Goal: Navigation & Orientation: Find specific page/section

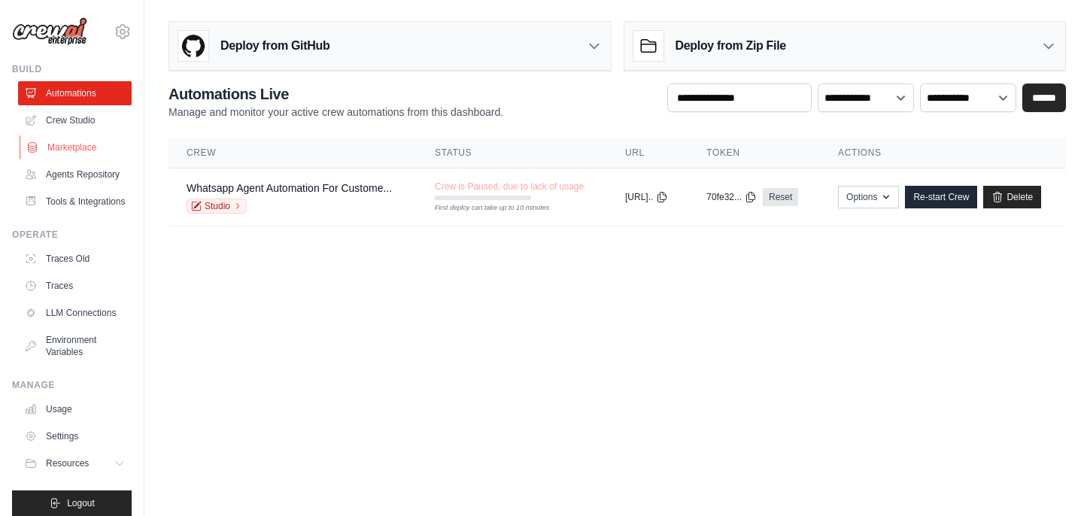
click at [85, 150] on link "Marketplace" at bounding box center [77, 147] width 114 height 24
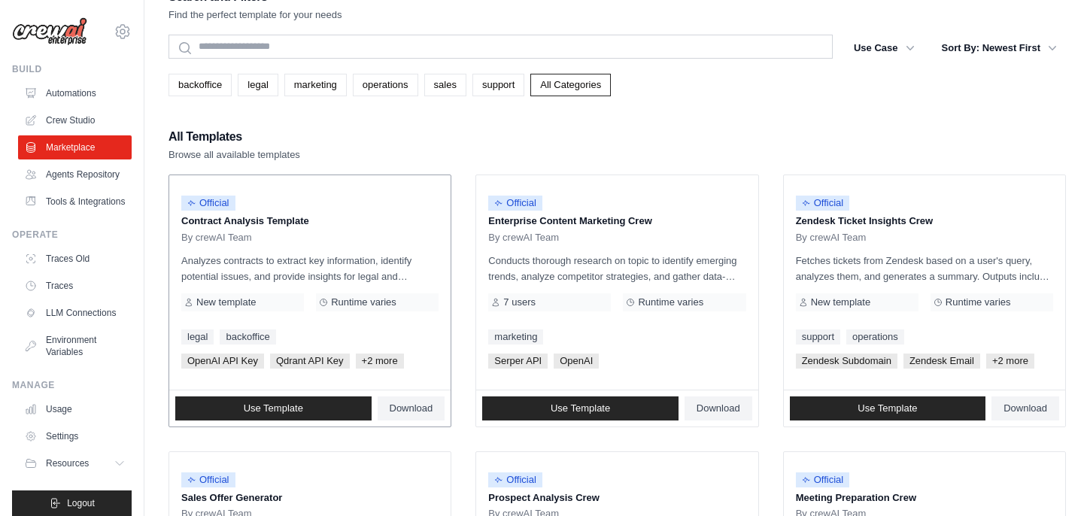
scroll to position [30, 0]
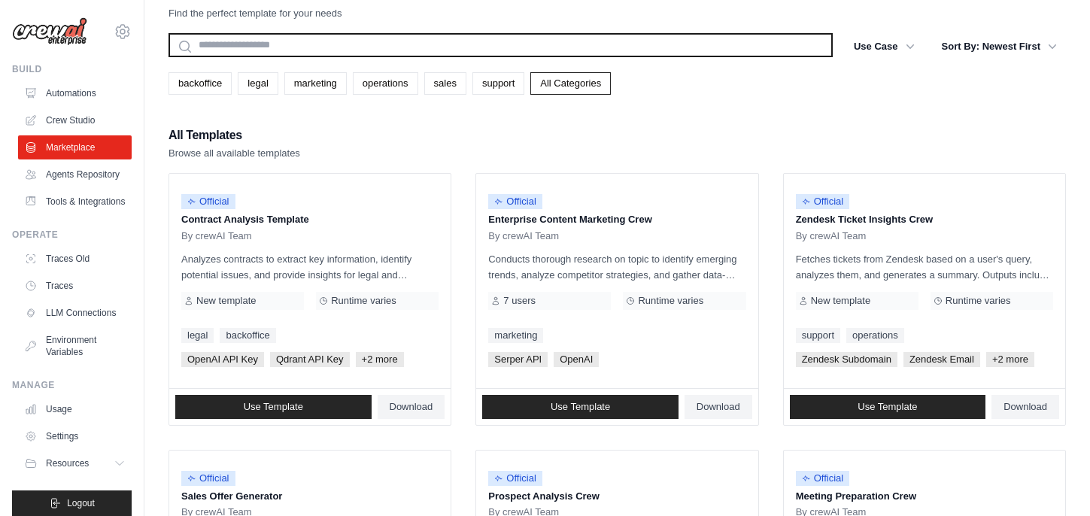
click at [257, 47] on input "text" at bounding box center [500, 45] width 664 height 24
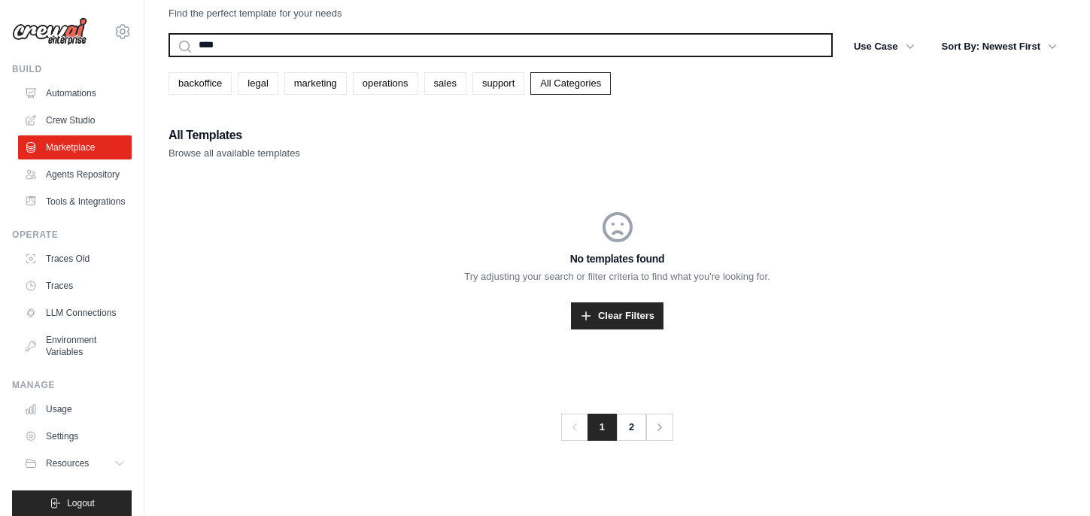
type input "****"
click at [168, 56] on button "Search" at bounding box center [168, 56] width 1 height 1
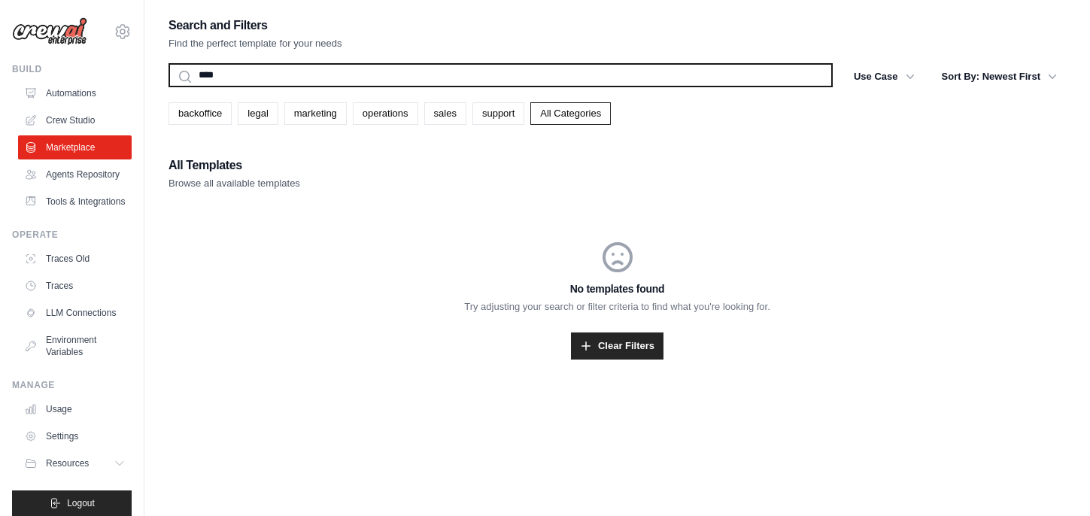
click at [311, 82] on input "****" at bounding box center [500, 75] width 664 height 24
click at [168, 86] on button "Search" at bounding box center [168, 86] width 1 height 1
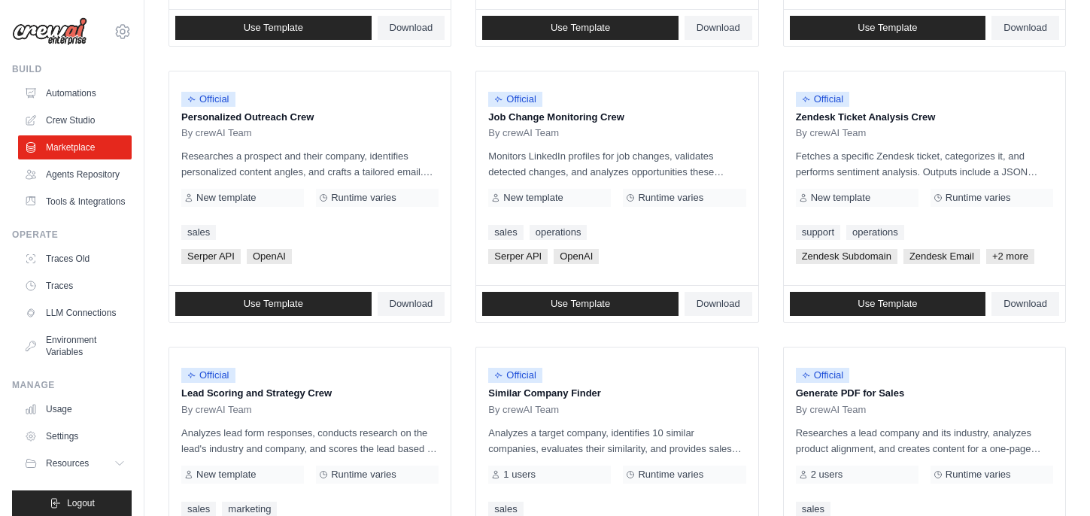
scroll to position [878, 0]
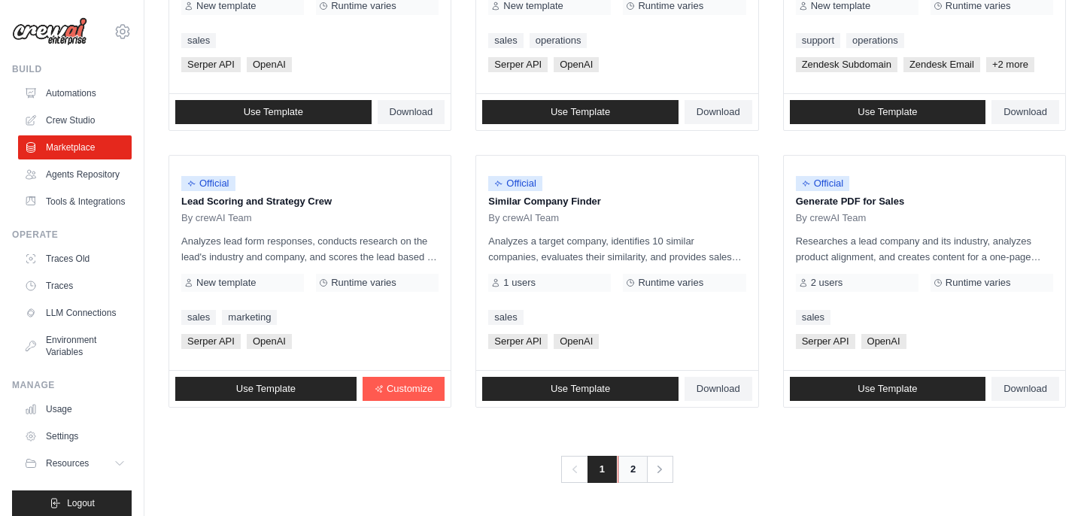
click at [644, 470] on link "2" at bounding box center [632, 469] width 30 height 27
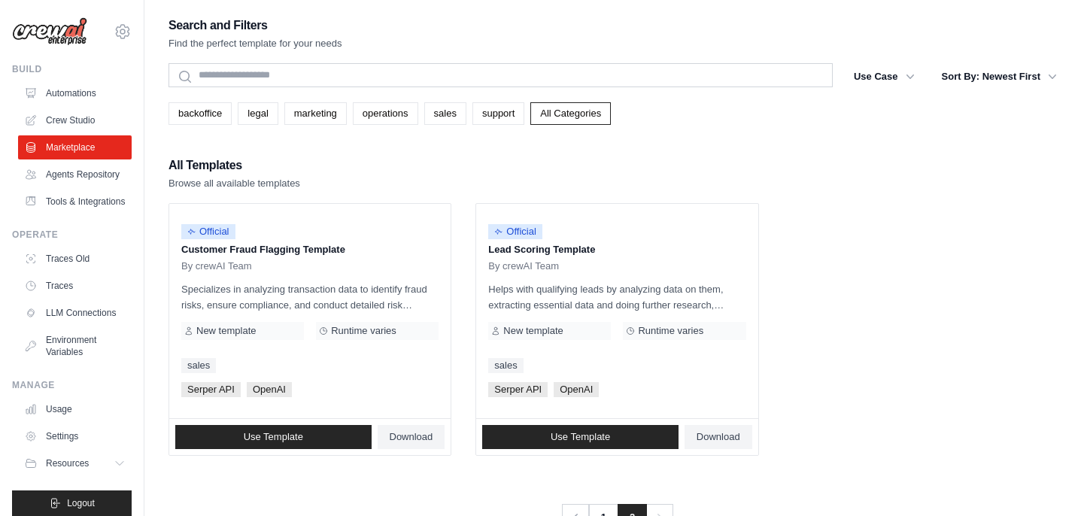
scroll to position [30, 0]
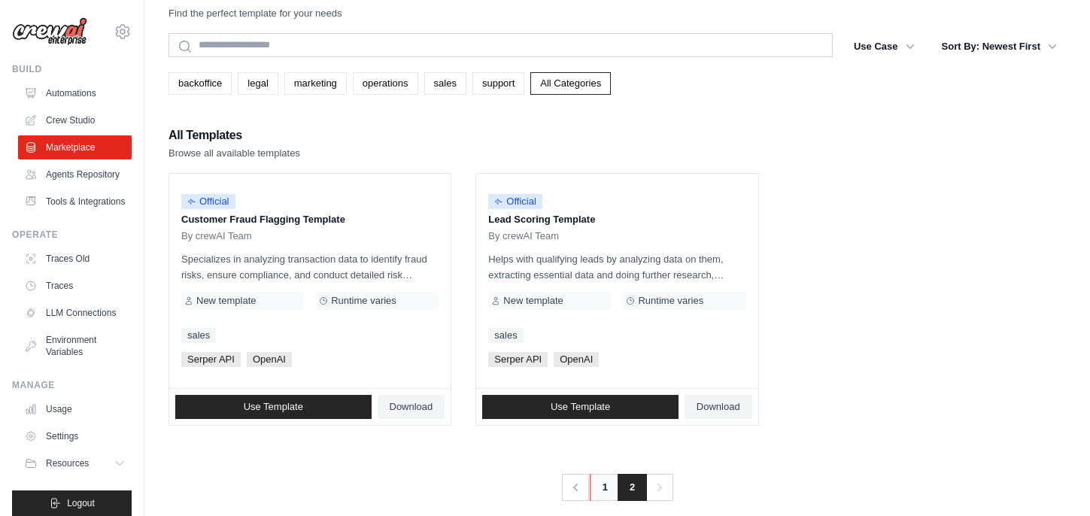
click at [608, 490] on link "1" at bounding box center [605, 487] width 30 height 27
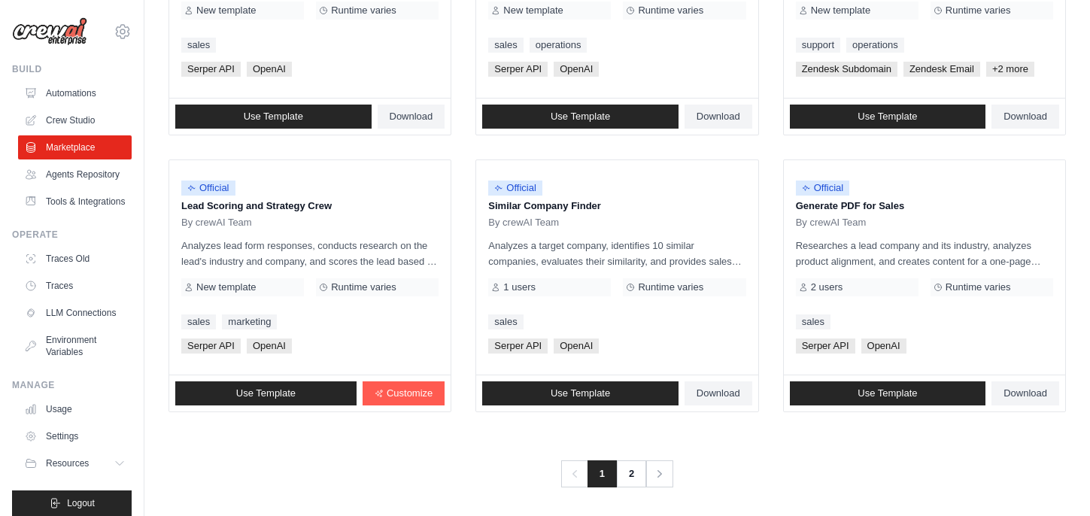
scroll to position [878, 0]
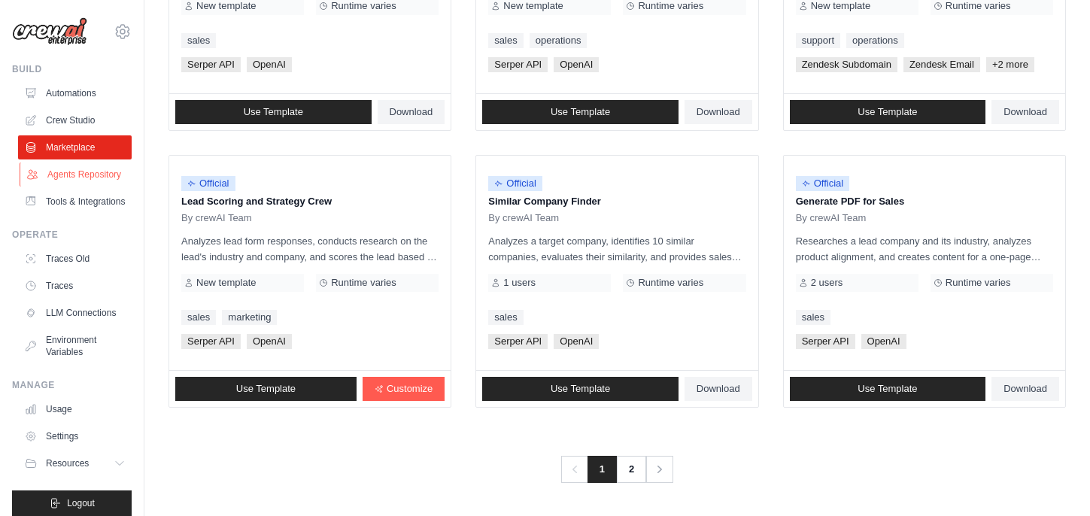
click at [97, 171] on link "Agents Repository" at bounding box center [77, 174] width 114 height 24
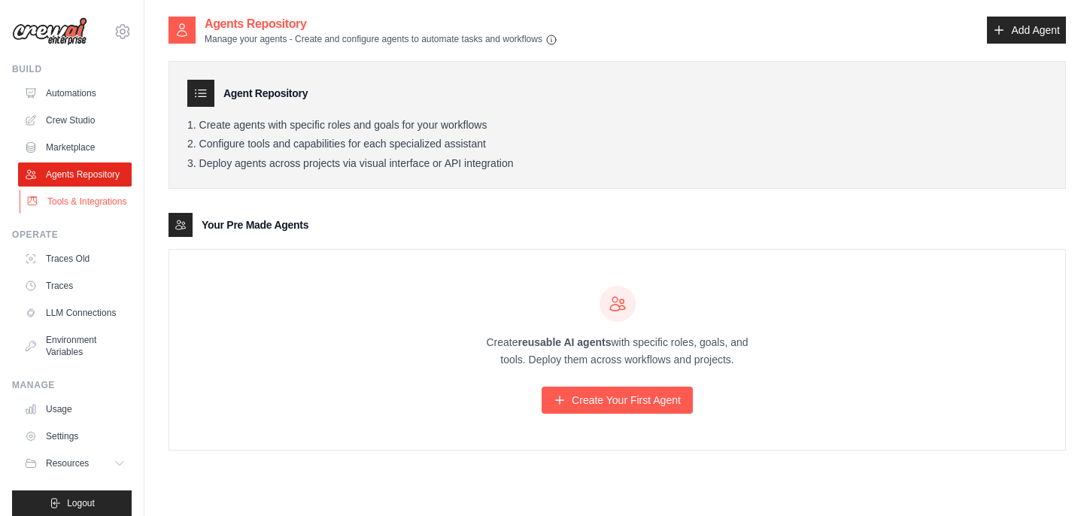
click at [92, 194] on link "Tools & Integrations" at bounding box center [77, 202] width 114 height 24
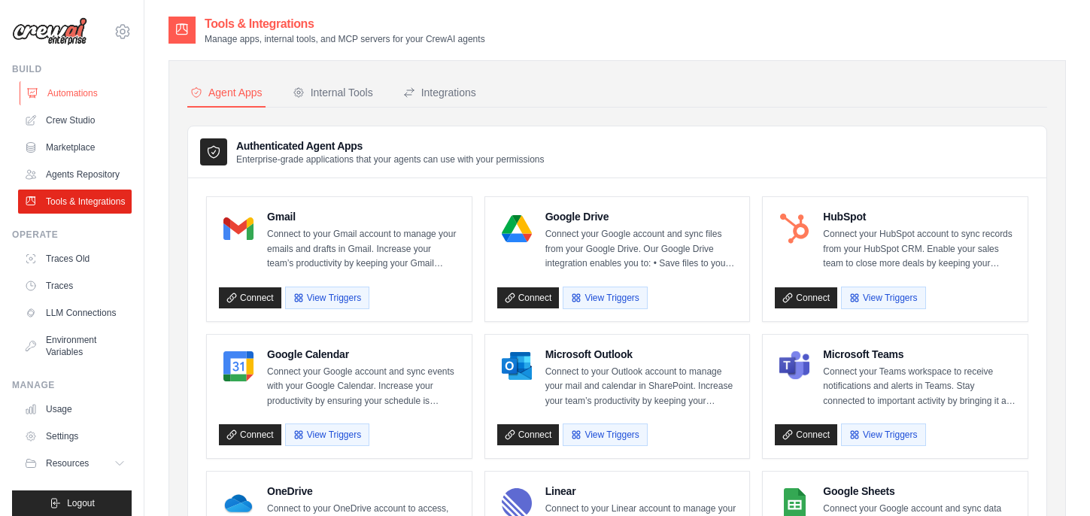
click at [79, 96] on link "Automations" at bounding box center [77, 93] width 114 height 24
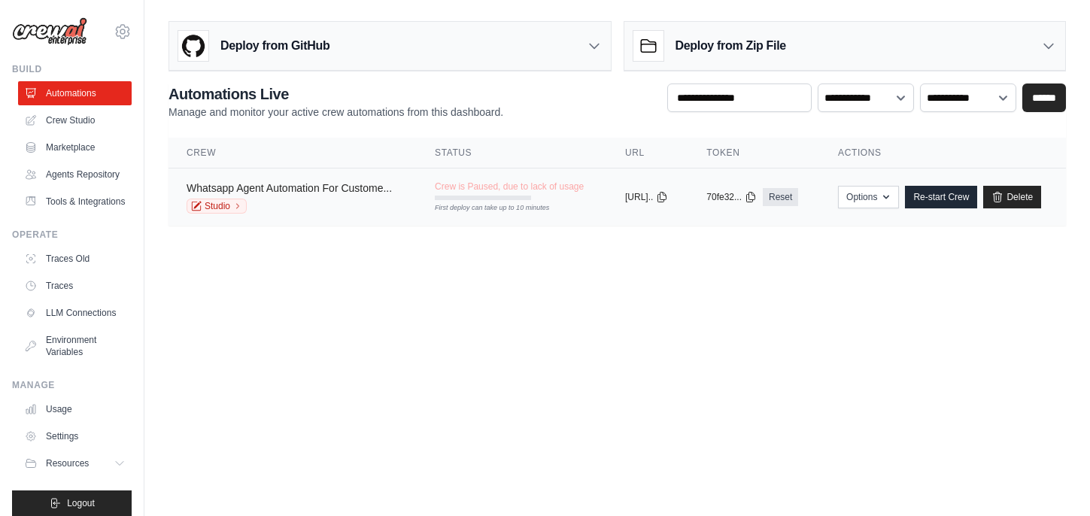
click at [230, 186] on link "Whatsapp Agent Automation For Custome..." at bounding box center [289, 188] width 205 height 12
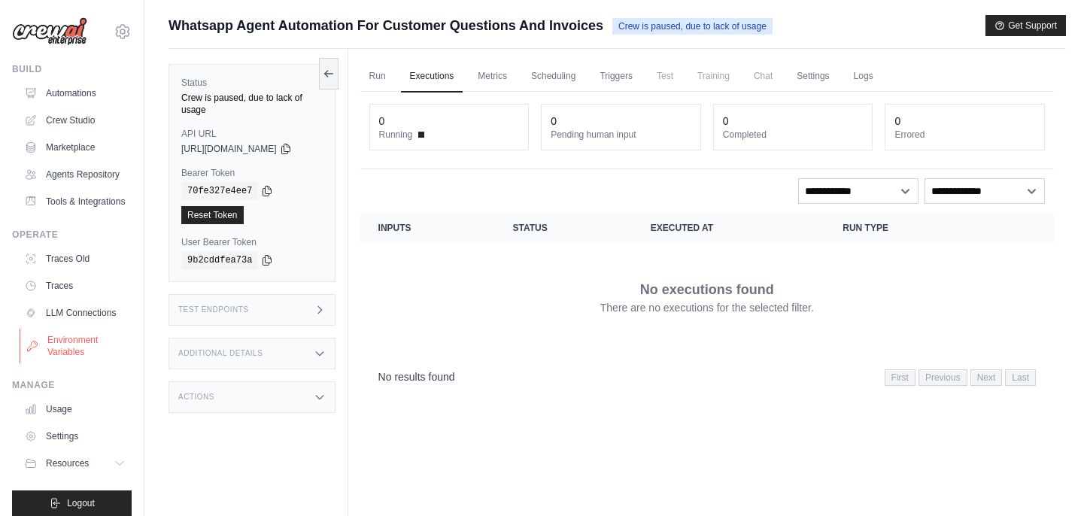
scroll to position [12, 0]
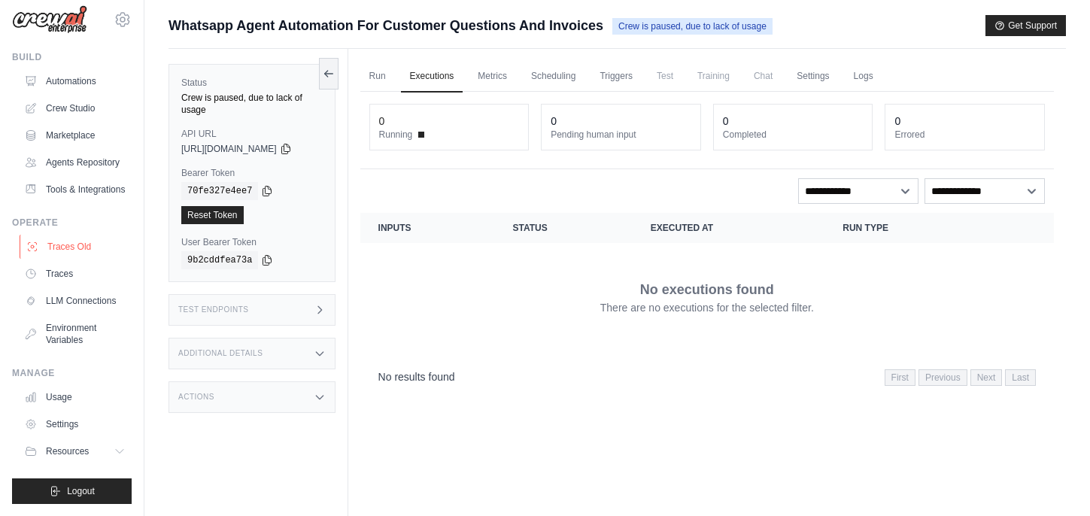
click at [88, 246] on link "Traces Old" at bounding box center [77, 247] width 114 height 24
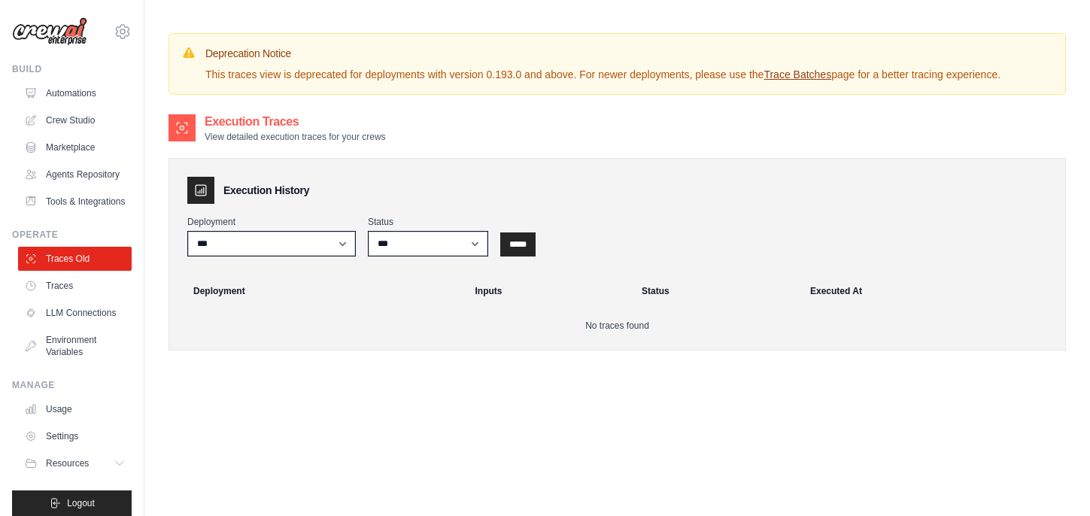
click at [84, 298] on ul "Traces Old Traces LLM Connections Environment Variables" at bounding box center [75, 305] width 114 height 117
click at [54, 284] on link "Traces" at bounding box center [77, 286] width 114 height 24
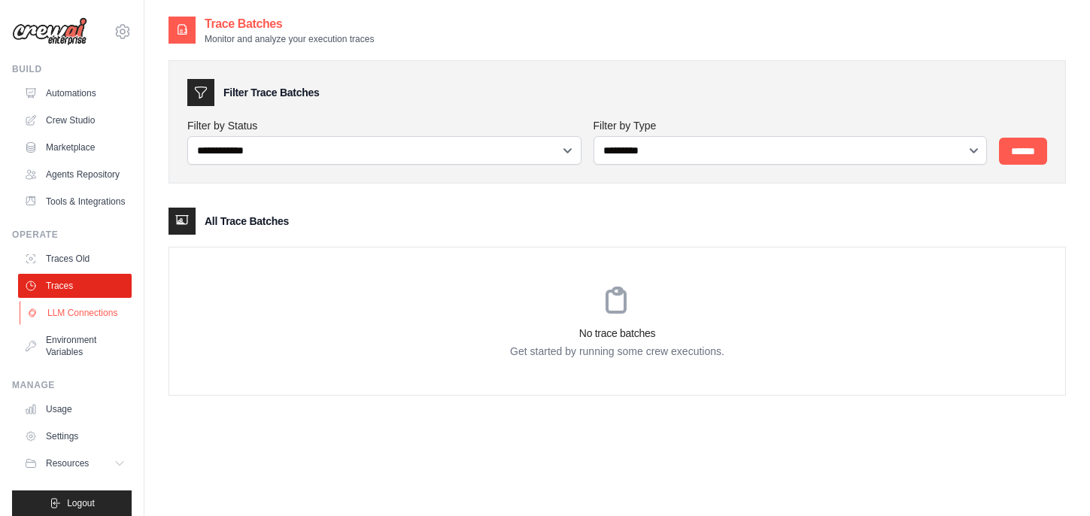
click at [64, 308] on link "LLM Connections" at bounding box center [77, 313] width 114 height 24
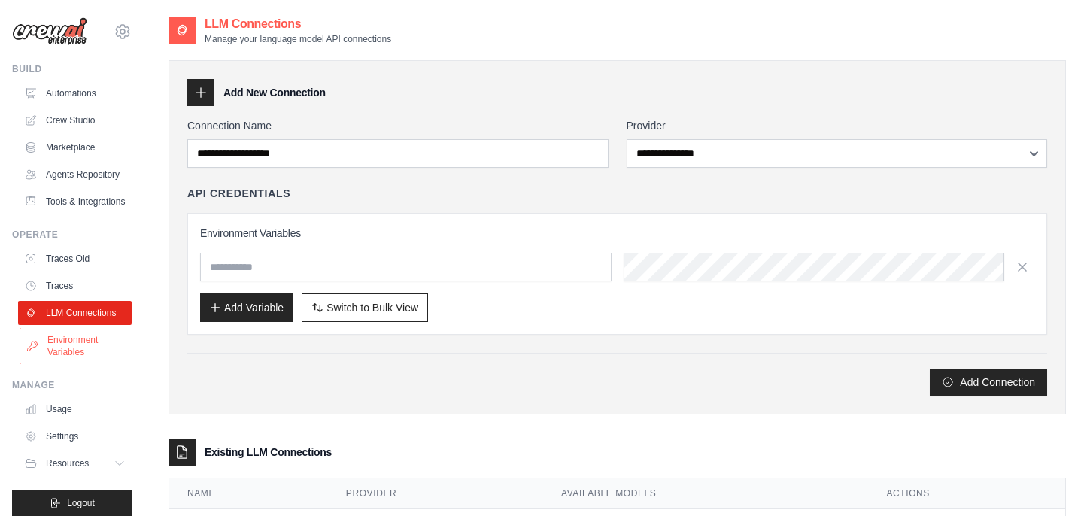
click at [62, 336] on link "Environment Variables" at bounding box center [77, 346] width 114 height 36
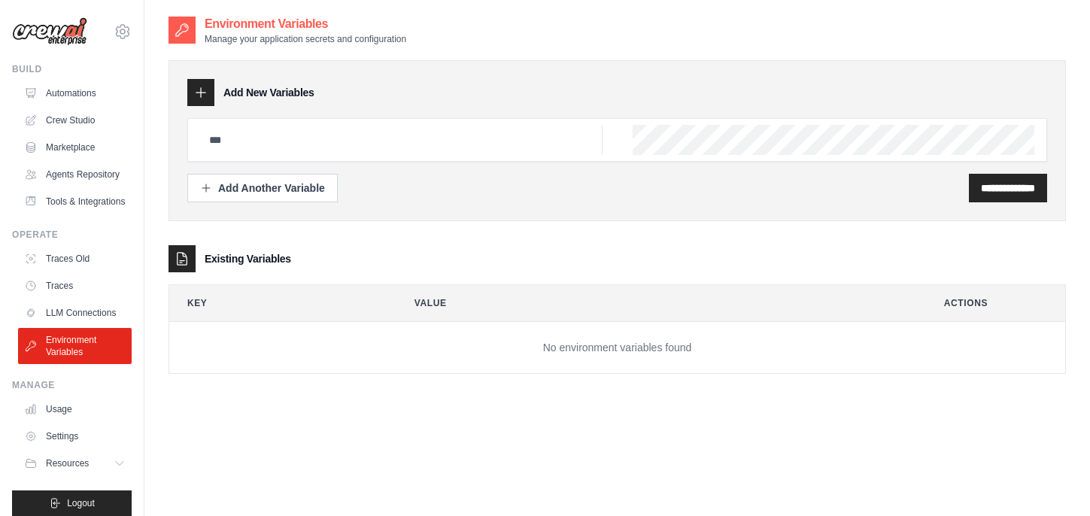
scroll to position [12, 0]
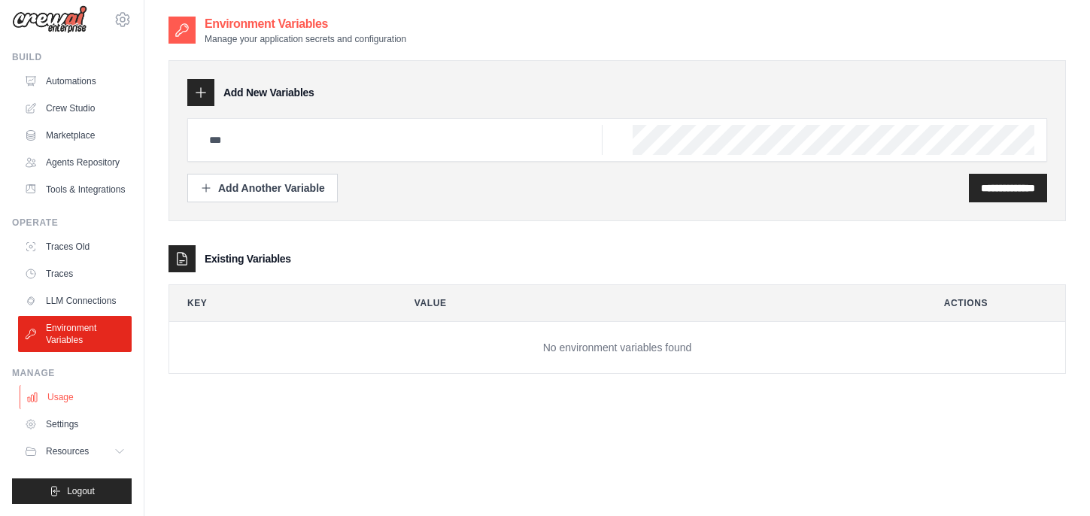
click at [63, 389] on link "Usage" at bounding box center [77, 397] width 114 height 24
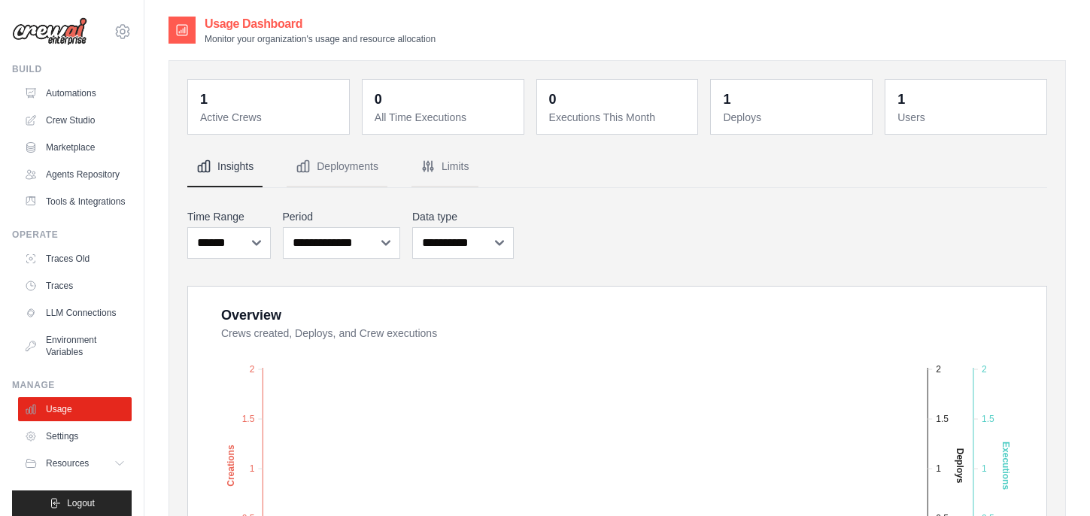
scroll to position [12, 0]
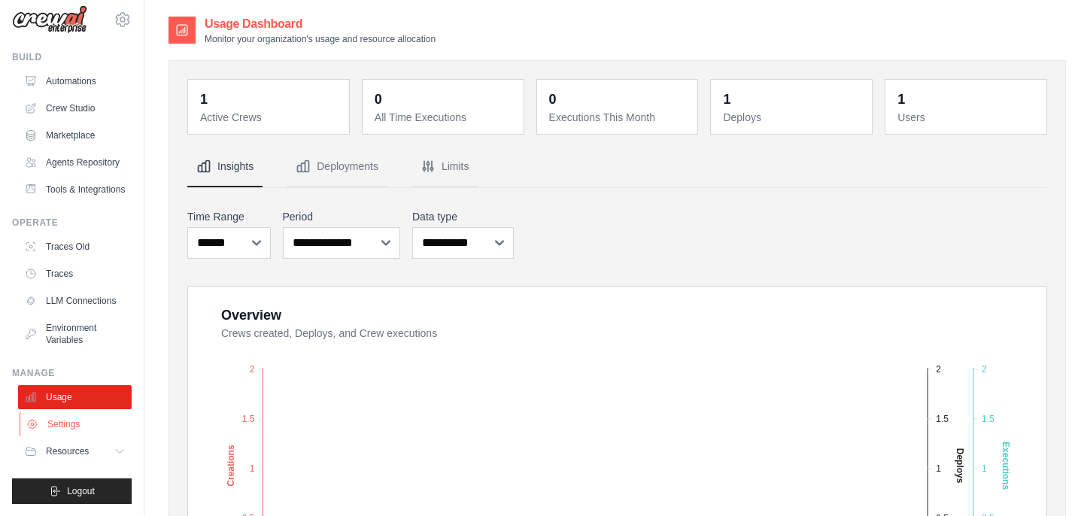
click at [64, 417] on link "Settings" at bounding box center [77, 424] width 114 height 24
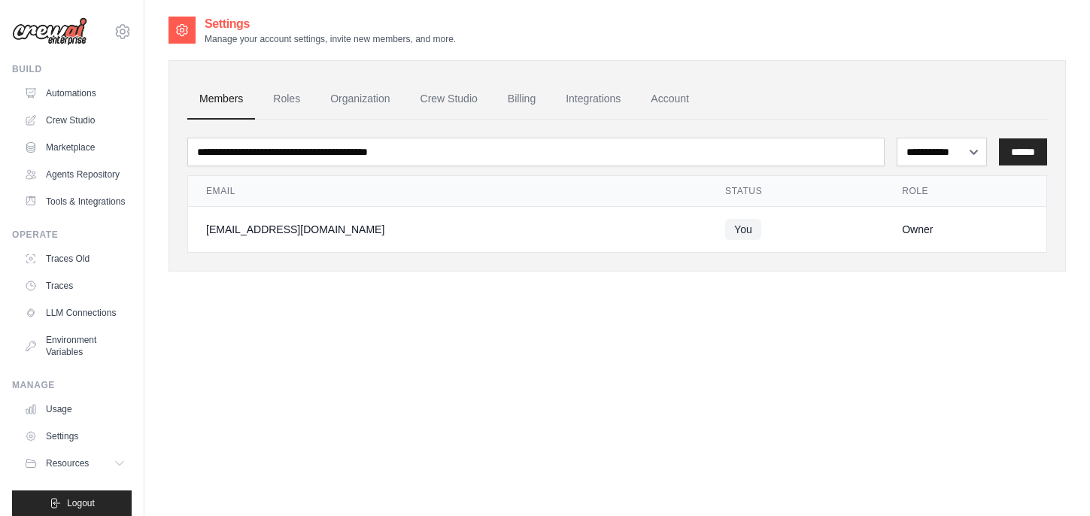
click at [64, 417] on link "Usage" at bounding box center [75, 409] width 114 height 24
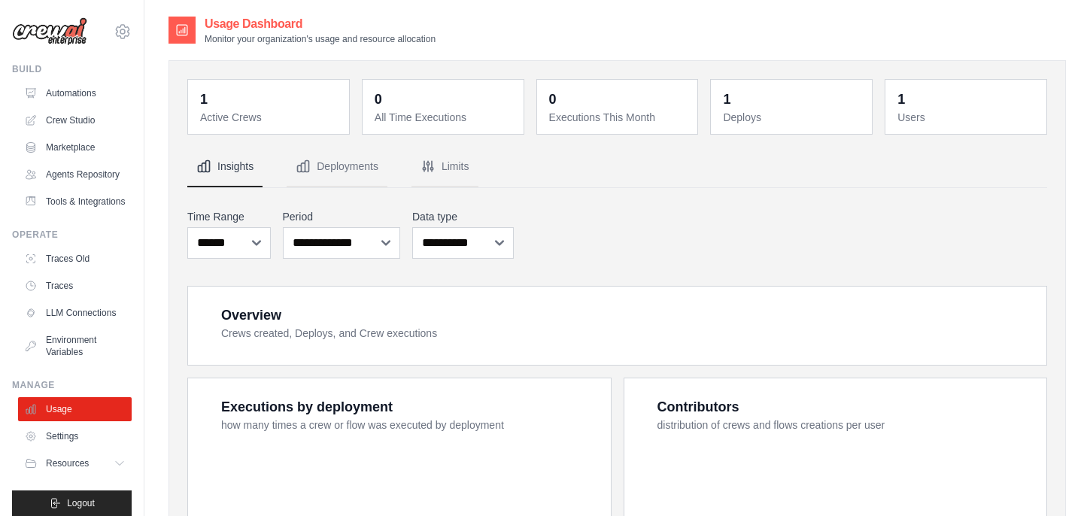
scroll to position [12, 0]
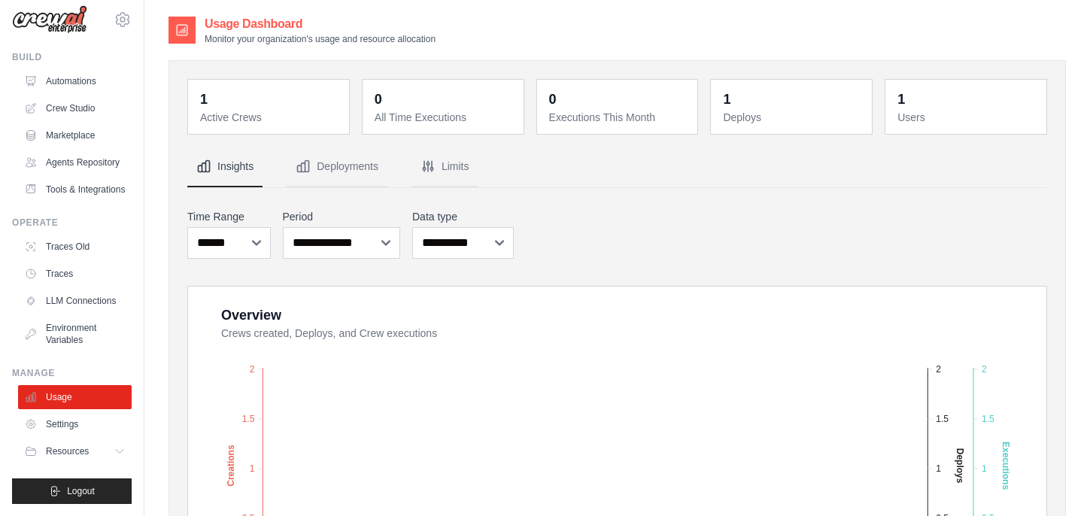
click at [64, 372] on div "Manage" at bounding box center [72, 373] width 120 height 12
click at [64, 457] on button "Resources" at bounding box center [77, 451] width 114 height 24
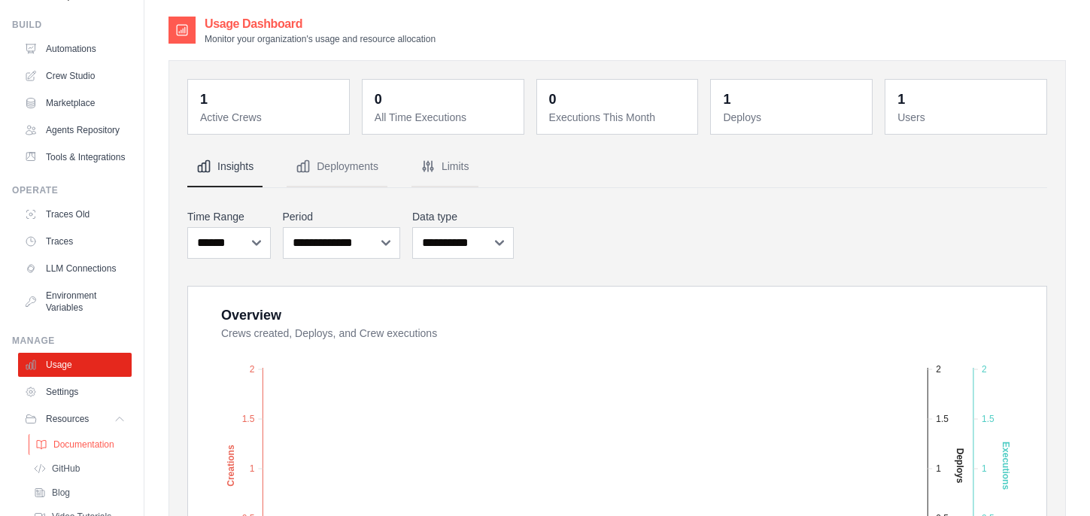
scroll to position [0, 0]
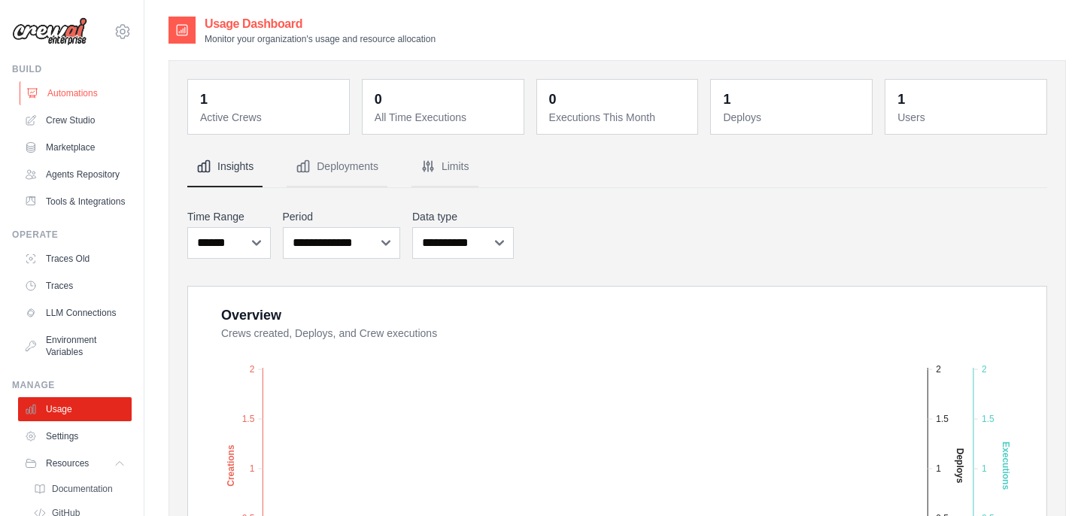
click at [96, 102] on link "Automations" at bounding box center [77, 93] width 114 height 24
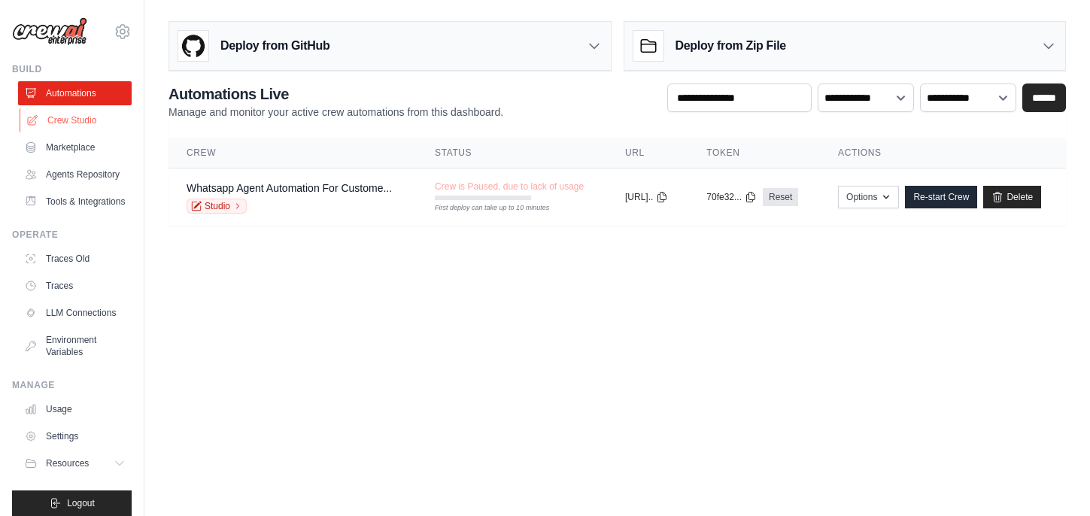
click at [94, 125] on link "Crew Studio" at bounding box center [77, 120] width 114 height 24
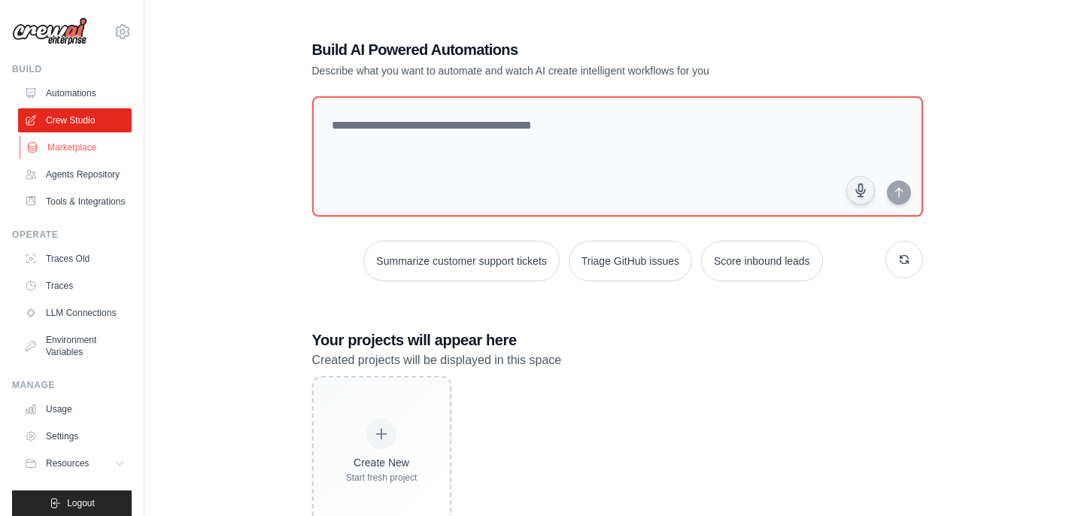
click at [87, 150] on link "Marketplace" at bounding box center [77, 147] width 114 height 24
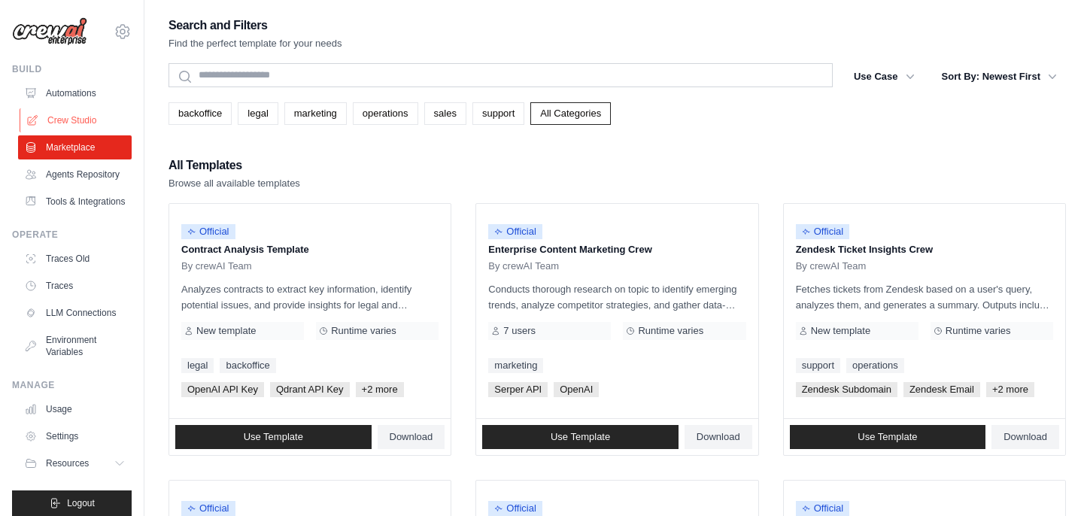
click at [93, 124] on link "Crew Studio" at bounding box center [77, 120] width 114 height 24
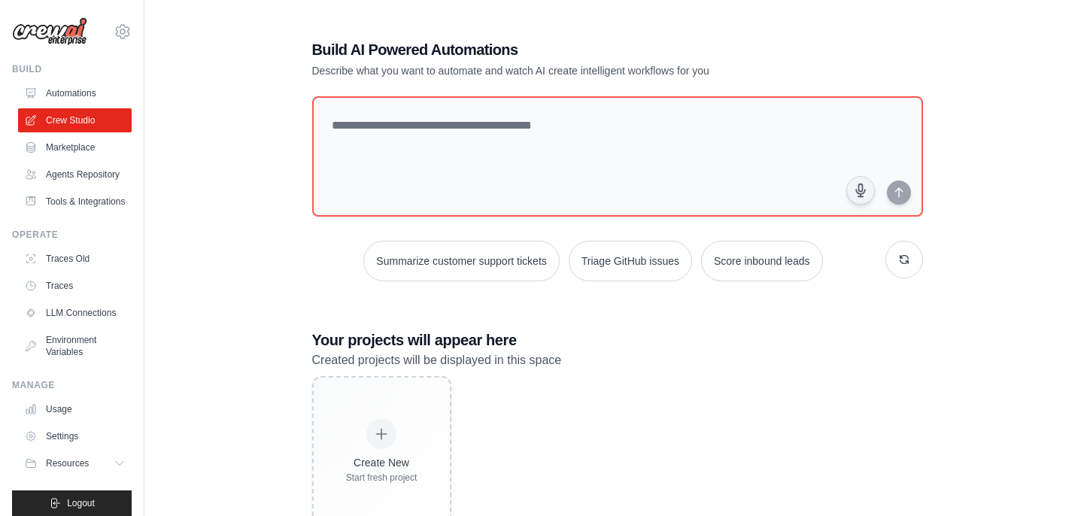
scroll to position [49, 0]
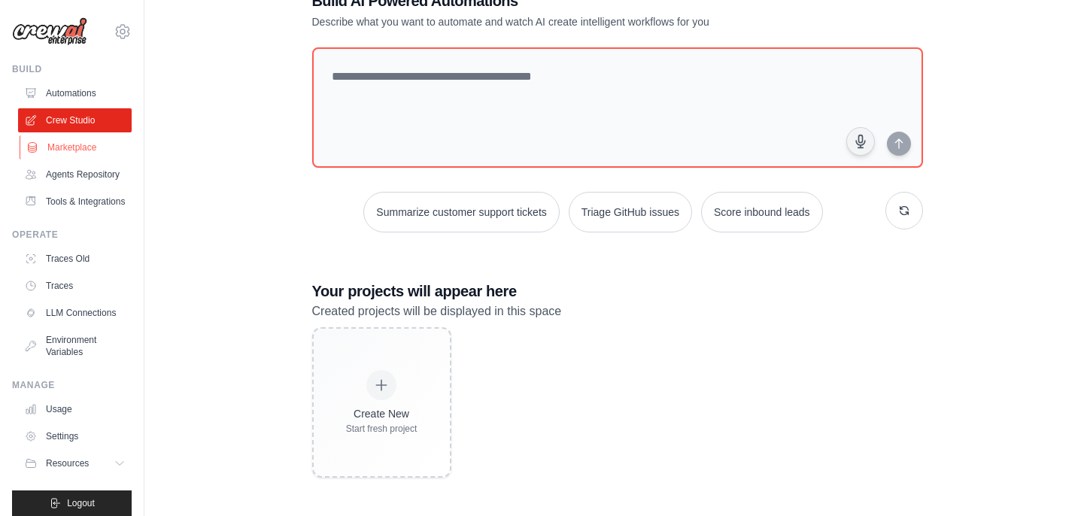
click at [83, 147] on link "Marketplace" at bounding box center [77, 147] width 114 height 24
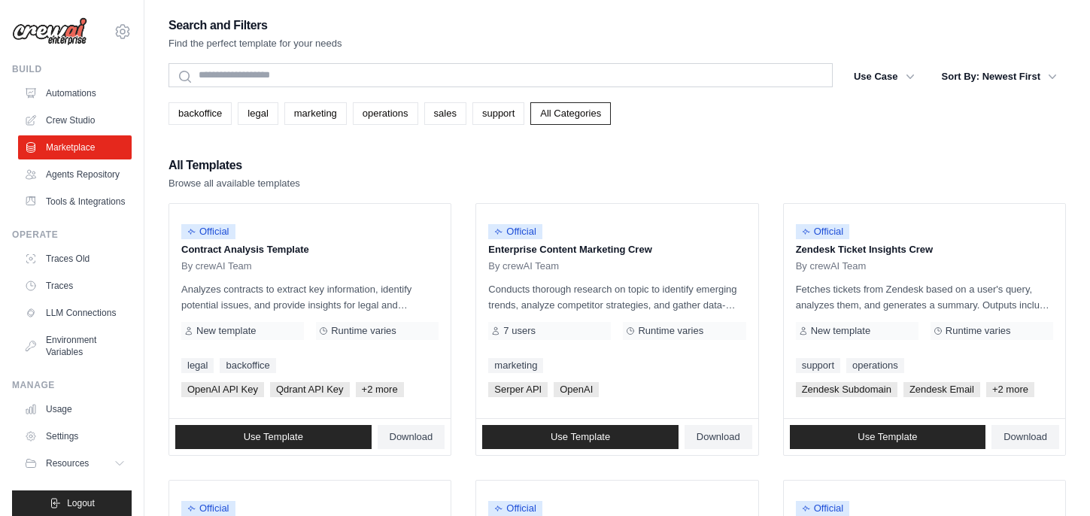
click at [67, 39] on img at bounding box center [49, 31] width 75 height 29
click at [123, 35] on icon at bounding box center [123, 32] width 18 height 18
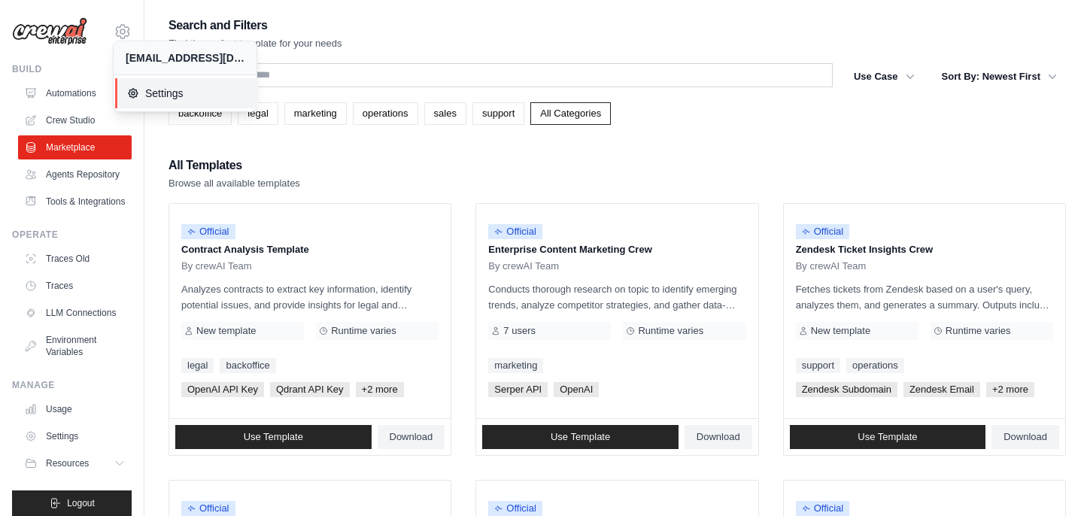
click at [144, 89] on span "Settings" at bounding box center [186, 93] width 119 height 15
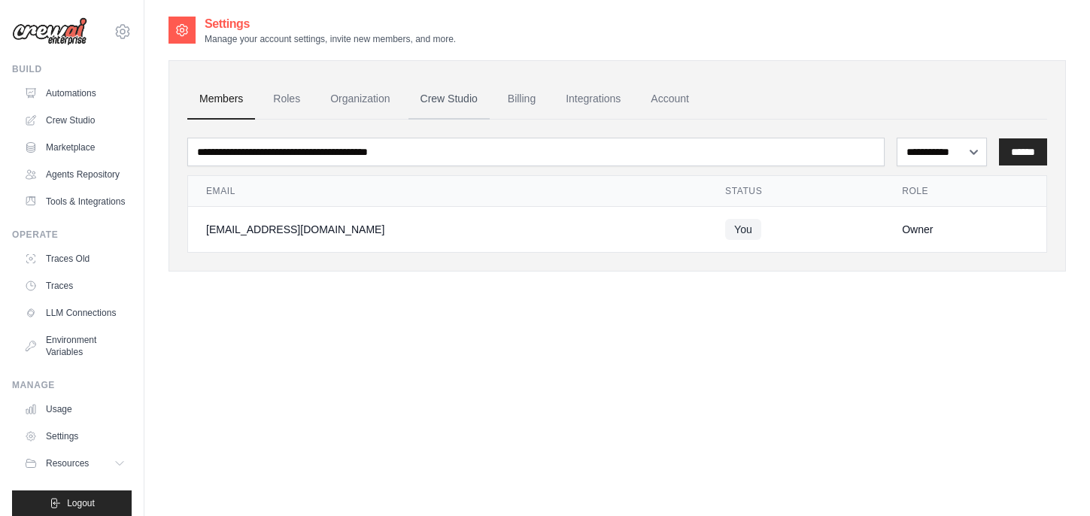
click at [432, 102] on link "Crew Studio" at bounding box center [448, 99] width 81 height 41
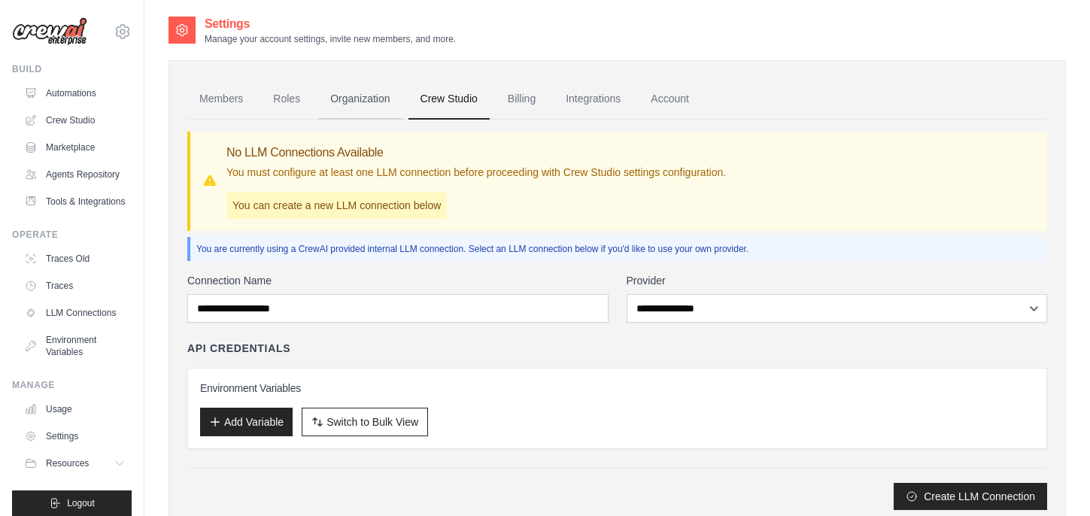
click at [356, 106] on link "Organization" at bounding box center [359, 99] width 83 height 41
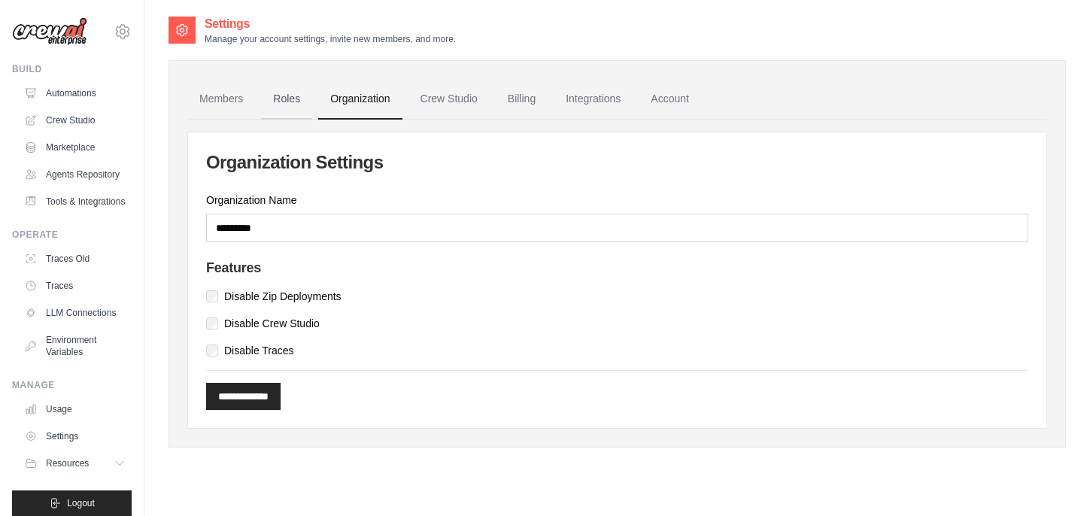
click at [286, 111] on link "Roles" at bounding box center [286, 99] width 51 height 41
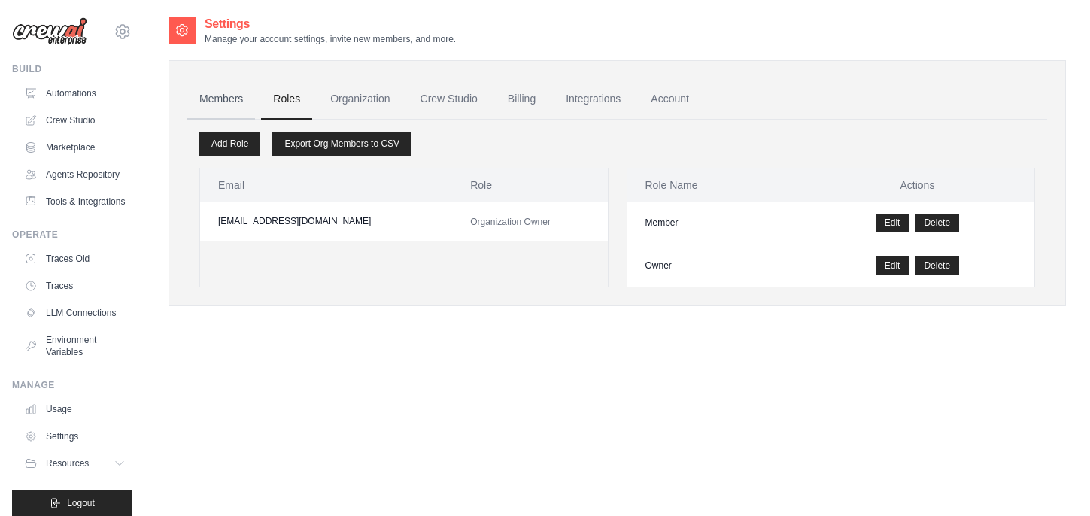
click at [220, 100] on link "Members" at bounding box center [221, 99] width 68 height 41
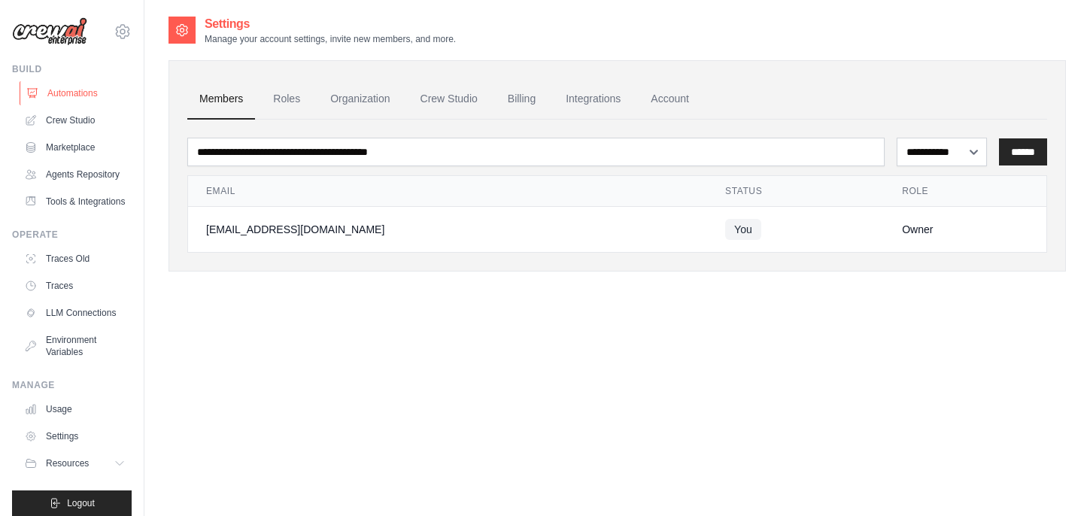
click at [75, 96] on link "Automations" at bounding box center [77, 93] width 114 height 24
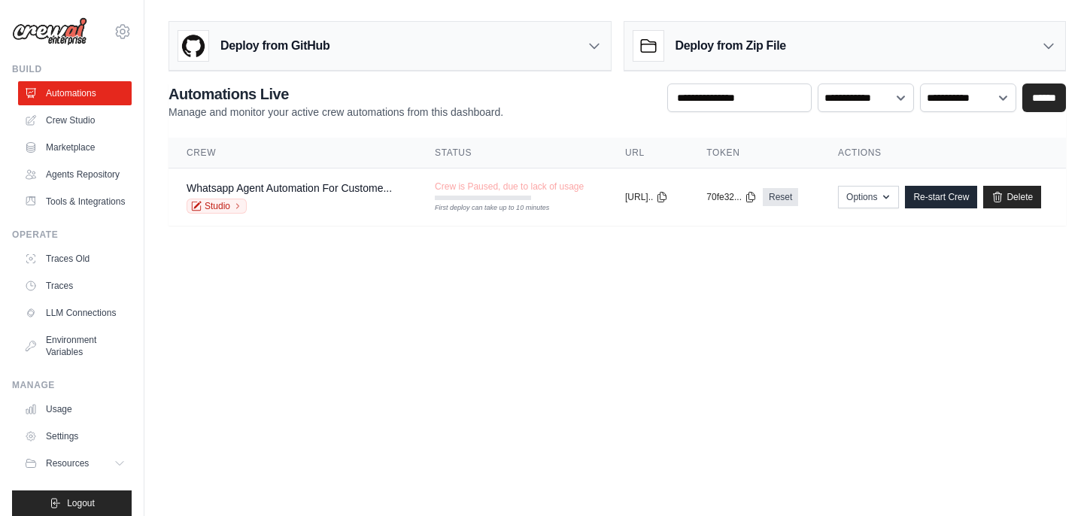
click at [78, 53] on div "[EMAIL_ADDRESS][DOMAIN_NAME] Settings Build Automations" at bounding box center [72, 258] width 144 height 516
click at [66, 17] on img at bounding box center [49, 31] width 75 height 29
